Goal: Use online tool/utility: Utilize a website feature to perform a specific function

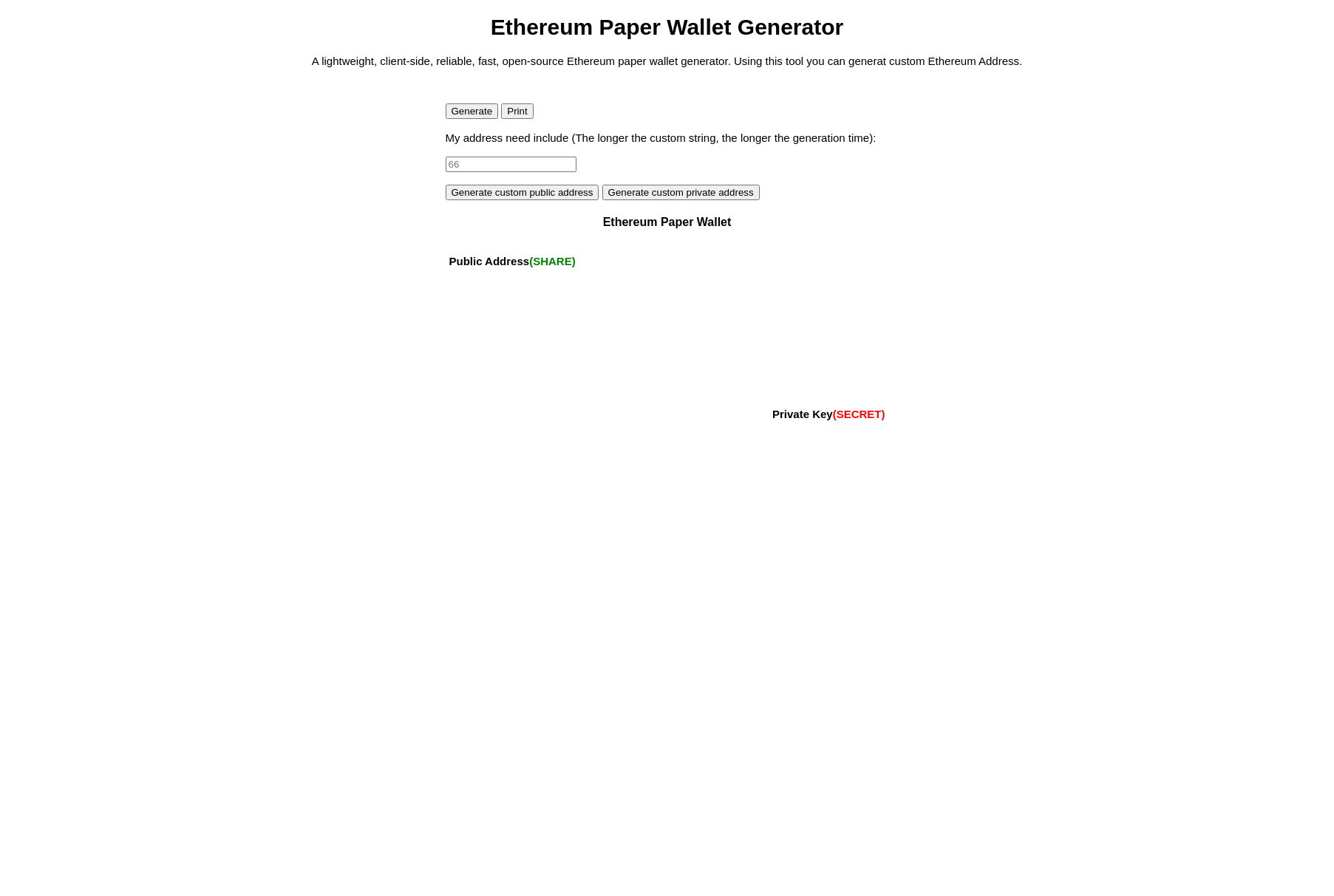
click at [471, 110] on button "Generate" at bounding box center [472, 111] width 53 height 15
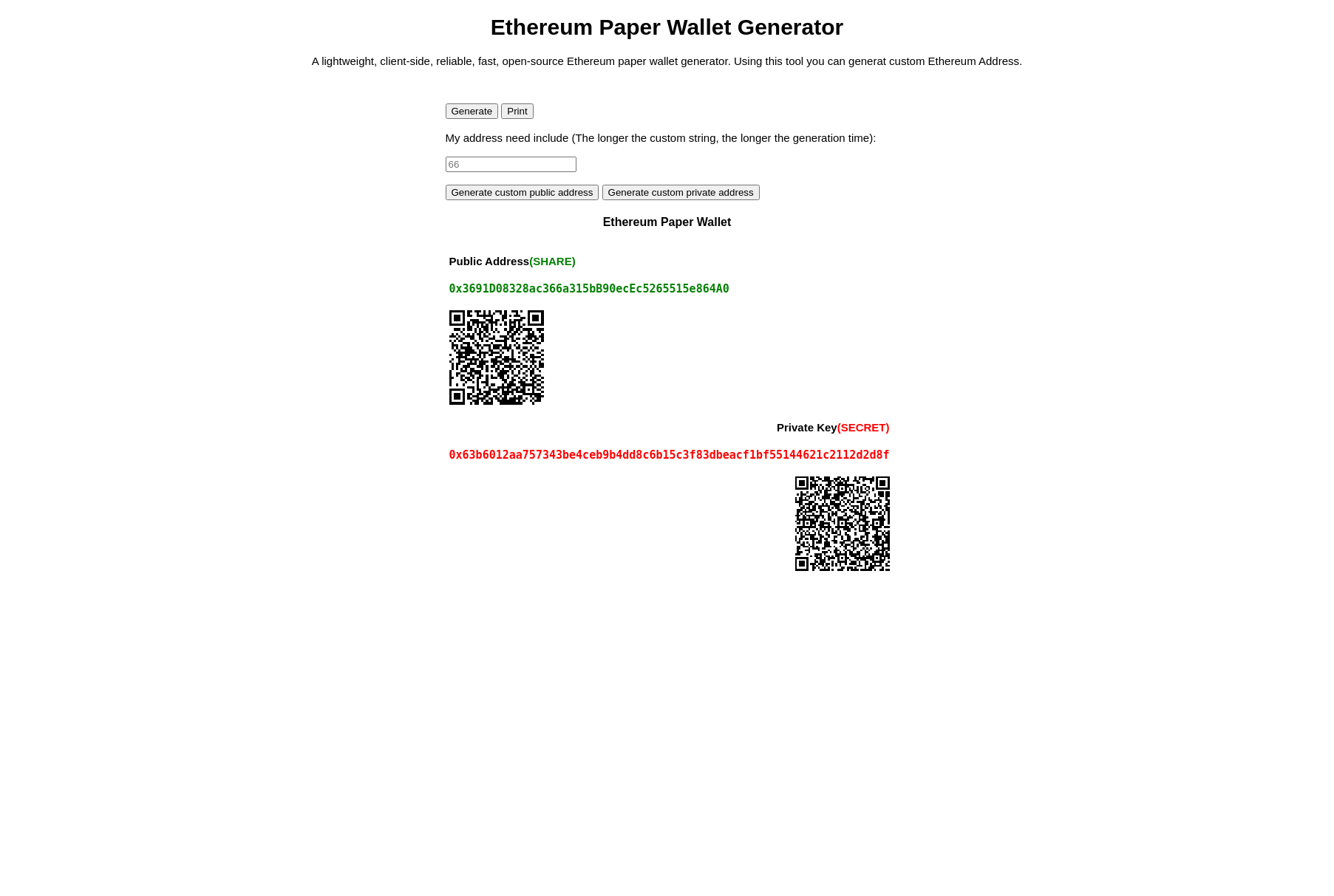
click at [523, 165] on input at bounding box center [511, 164] width 131 height 15
click at [471, 115] on button "Generate" at bounding box center [472, 111] width 53 height 15
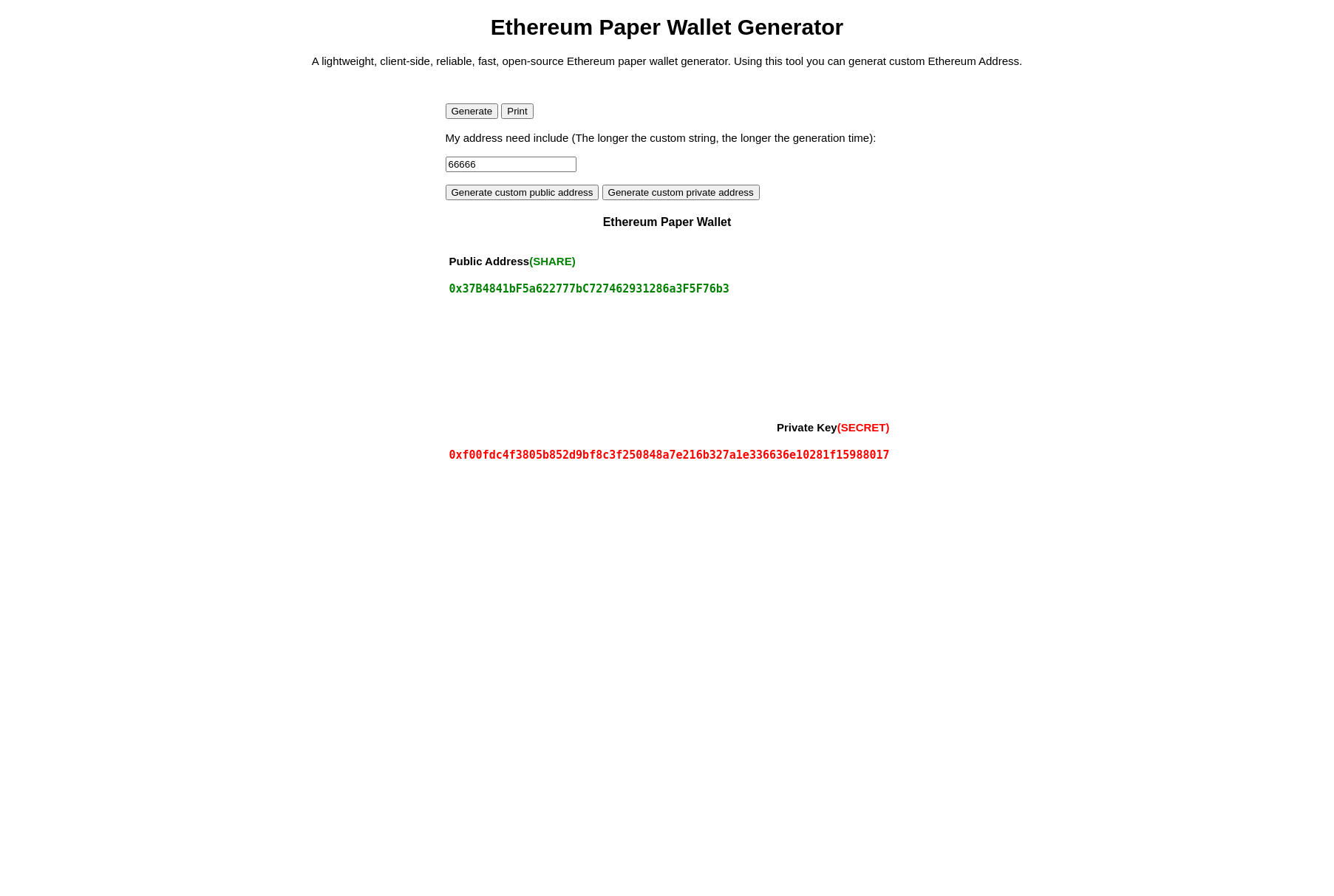
click at [494, 162] on input "66666" at bounding box center [511, 164] width 131 height 15
click at [469, 197] on button "Generate custom public address" at bounding box center [523, 192] width 153 height 15
click at [472, 112] on button "Generate" at bounding box center [472, 111] width 53 height 15
click at [466, 167] on input "666" at bounding box center [511, 164] width 131 height 15
type input "66"
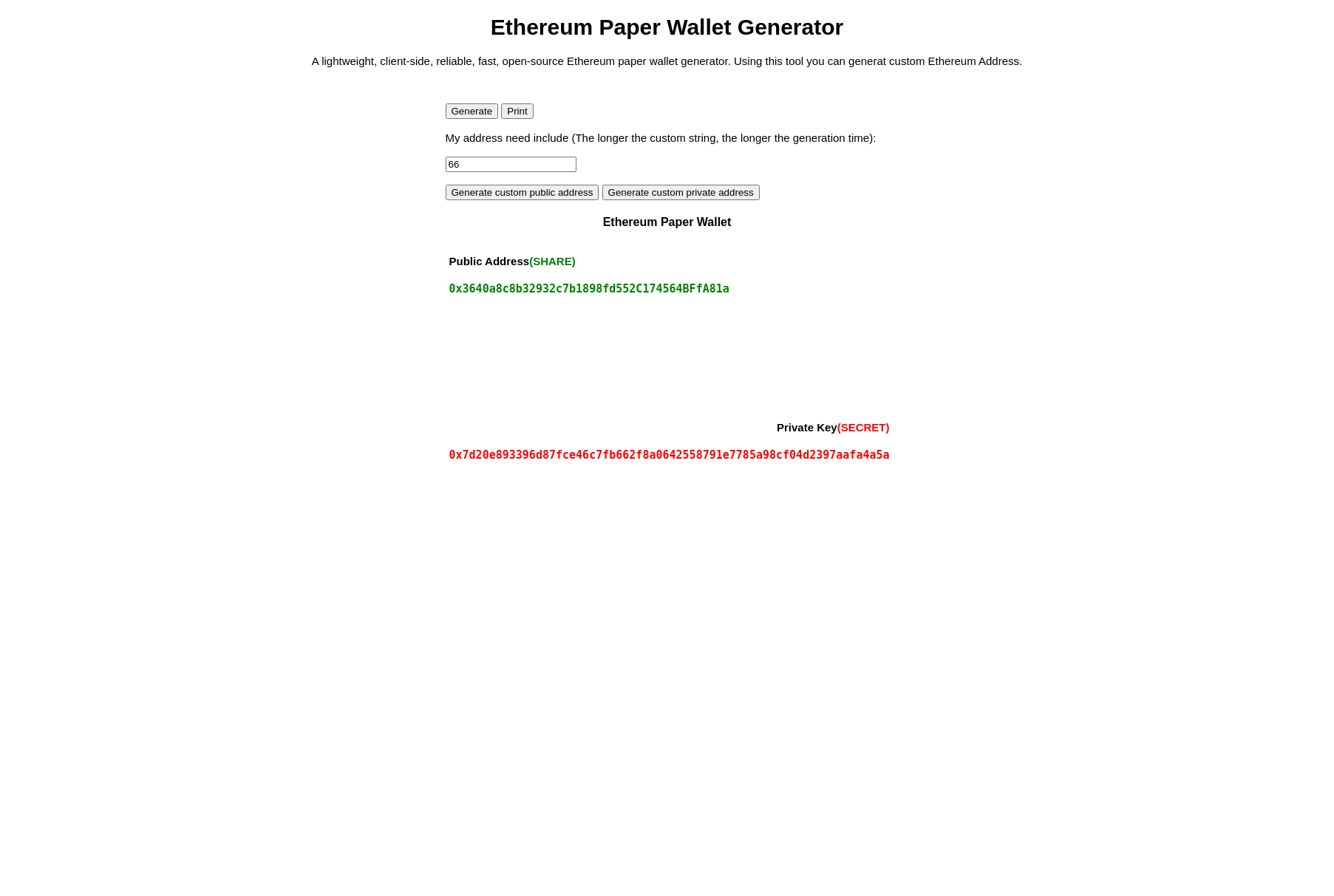
click at [465, 113] on button "Generate" at bounding box center [472, 111] width 53 height 15
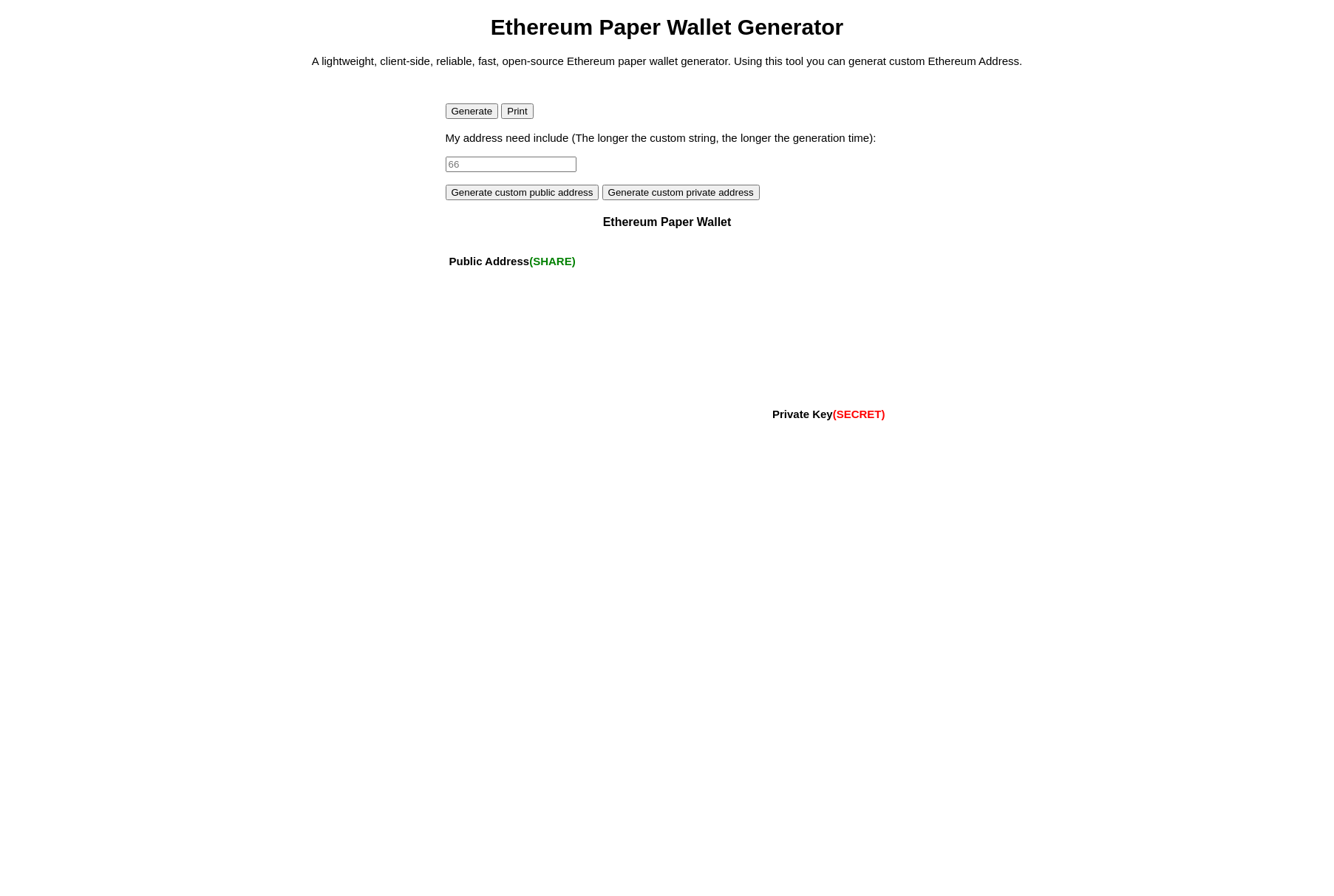
click at [464, 169] on input at bounding box center [511, 164] width 131 height 15
type input "43"
click at [464, 118] on button "Generate" at bounding box center [472, 111] width 53 height 15
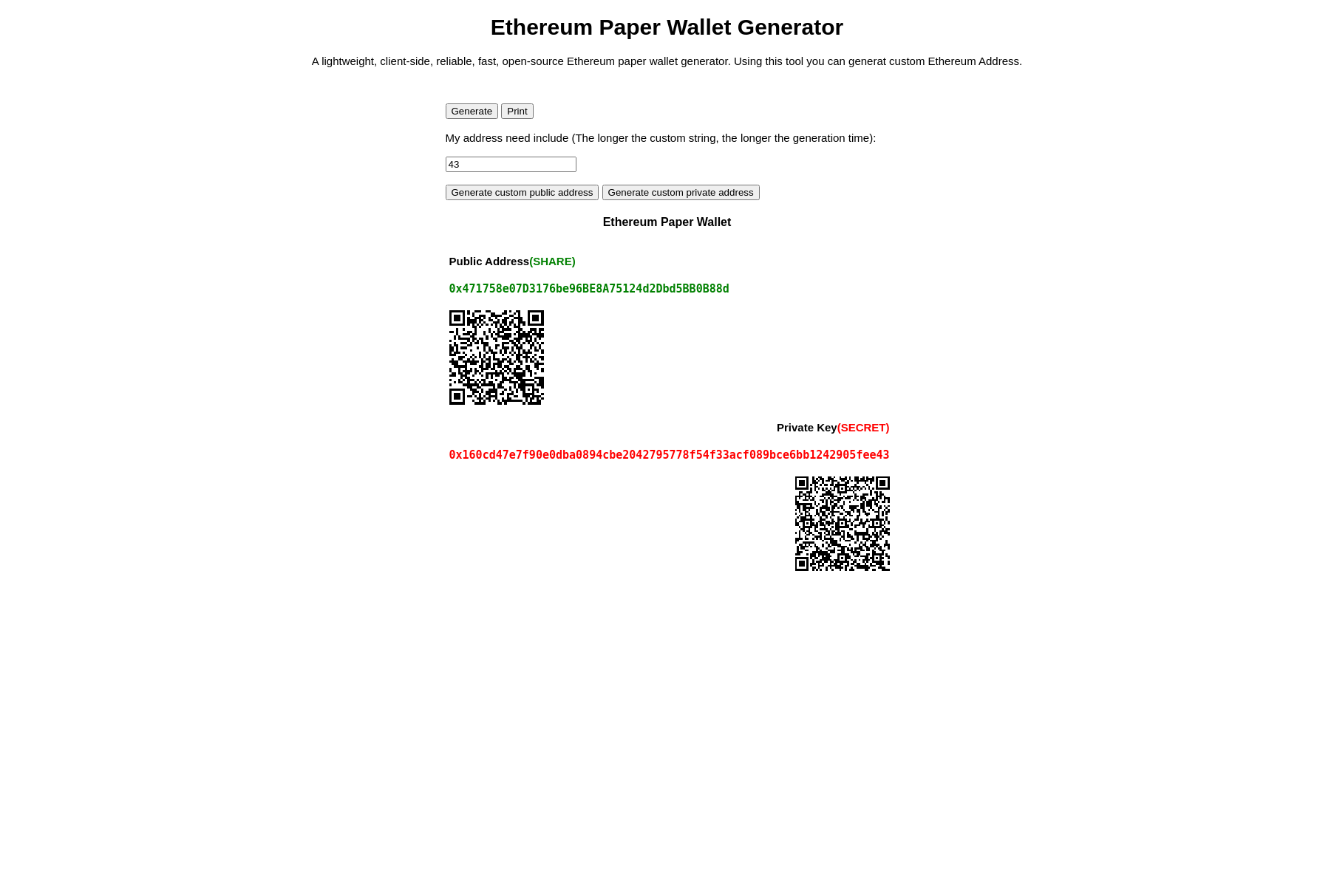
click at [479, 113] on button "Generate" at bounding box center [472, 111] width 53 height 15
